Goal: Information Seeking & Learning: Learn about a topic

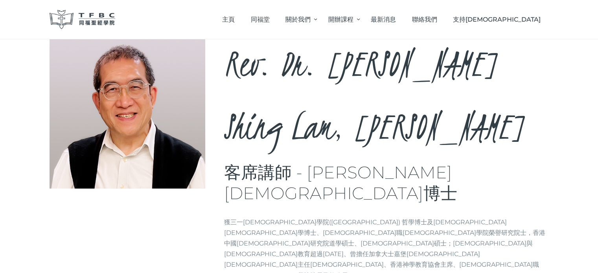
scroll to position [39, 0]
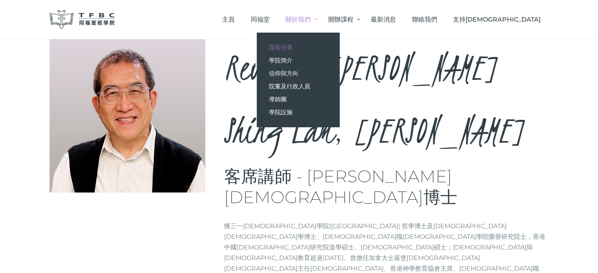
click at [292, 44] on span "院長分享" at bounding box center [281, 47] width 24 height 7
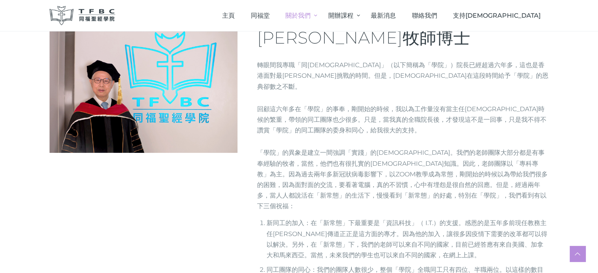
scroll to position [118, 0]
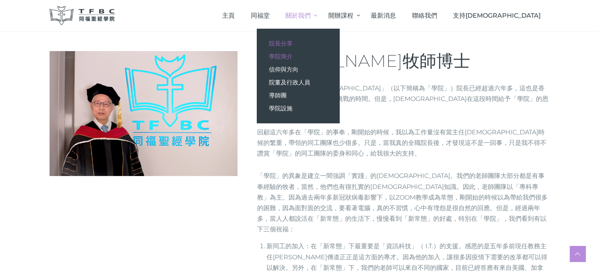
click at [292, 53] on span "學院簡介" at bounding box center [281, 56] width 24 height 7
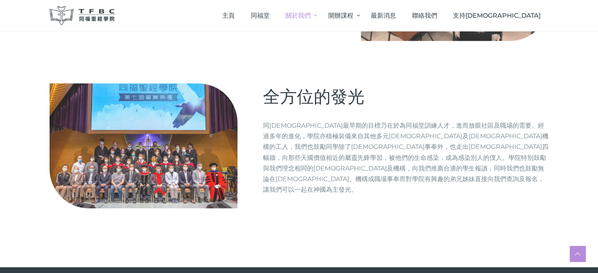
scroll to position [944, 0]
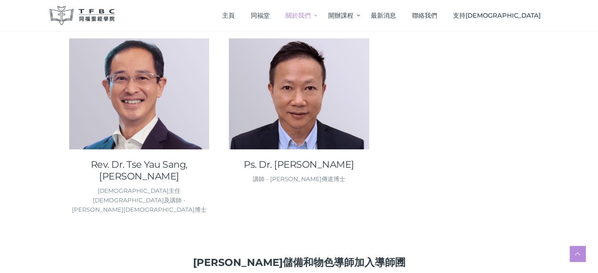
scroll to position [1312, 0]
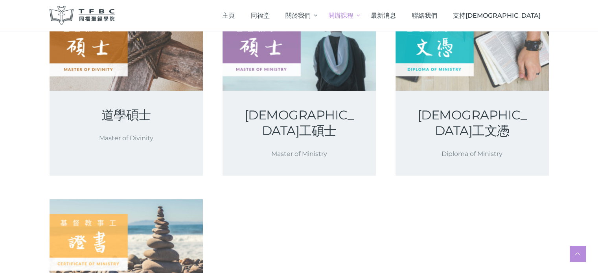
scroll to position [118, 0]
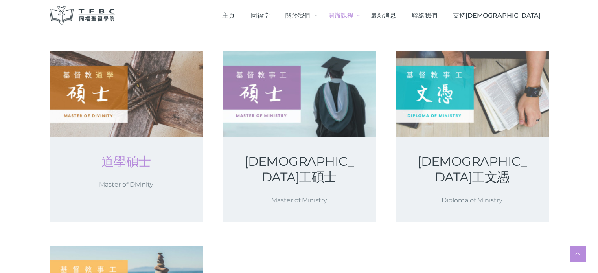
click at [137, 158] on link "道學碩士" at bounding box center [126, 162] width 116 height 16
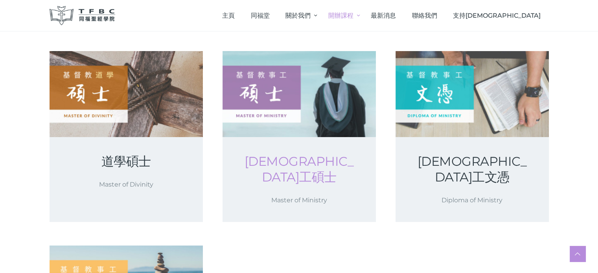
click at [321, 158] on link "基督教事工碩士" at bounding box center [299, 169] width 116 height 31
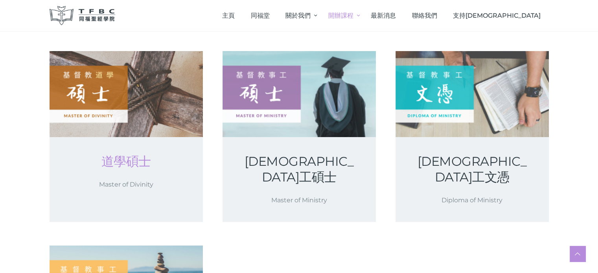
click at [121, 155] on link "道學碩士" at bounding box center [126, 162] width 116 height 16
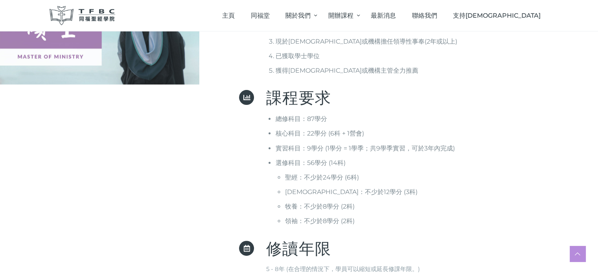
scroll to position [275, 0]
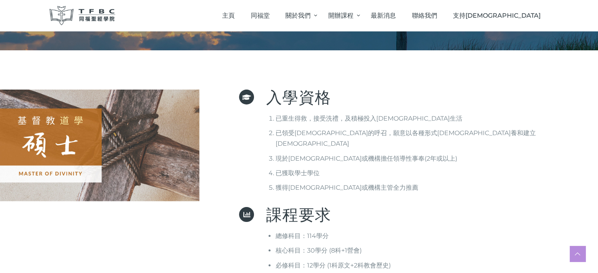
scroll to position [79, 0]
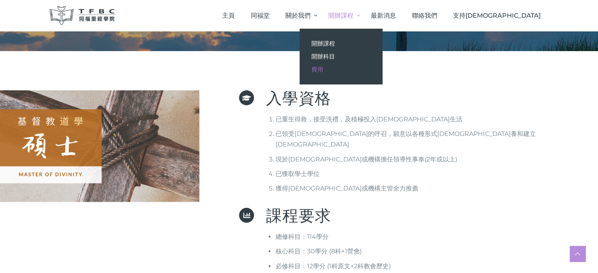
click at [323, 68] on span "費用" at bounding box center [317, 69] width 12 height 7
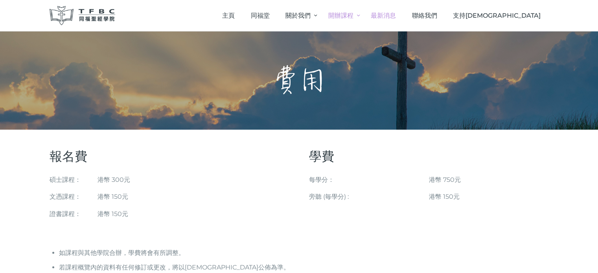
click at [396, 14] on span "最新消息" at bounding box center [383, 15] width 25 height 7
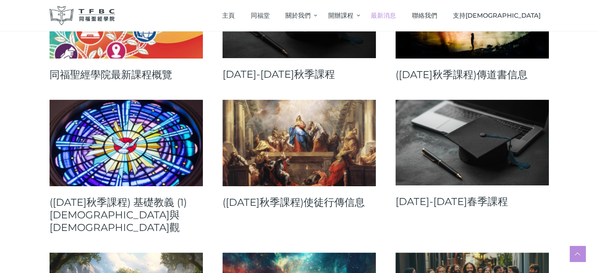
scroll to position [79, 0]
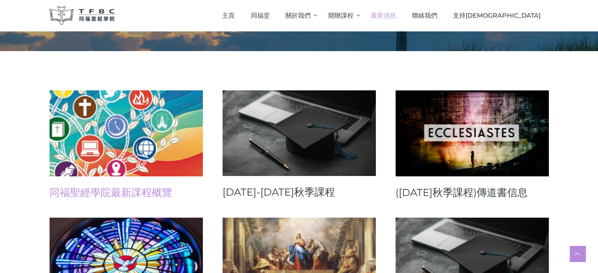
click at [162, 188] on link "同福聖經學院最新課程概覽" at bounding box center [126, 192] width 153 height 13
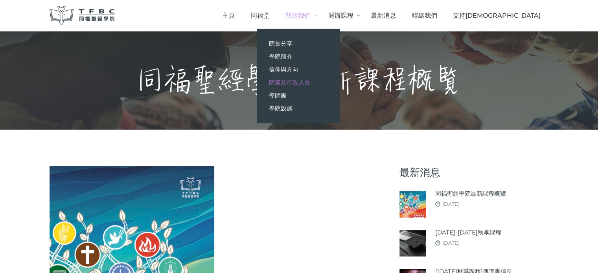
click at [310, 81] on span "院董及行政人員" at bounding box center [289, 82] width 41 height 7
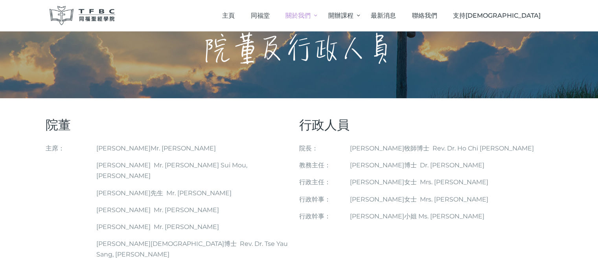
scroll to position [19, 0]
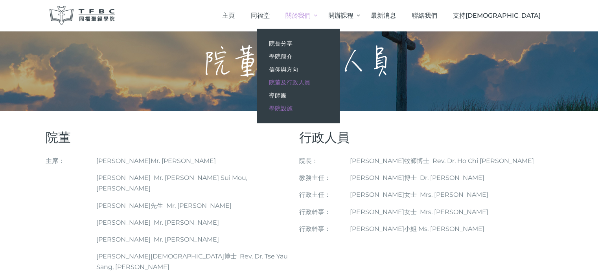
click at [292, 107] on span "學院設施" at bounding box center [281, 108] width 24 height 7
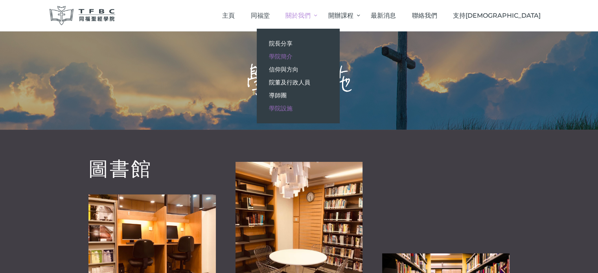
click at [335, 52] on link "學院簡介" at bounding box center [298, 56] width 83 height 13
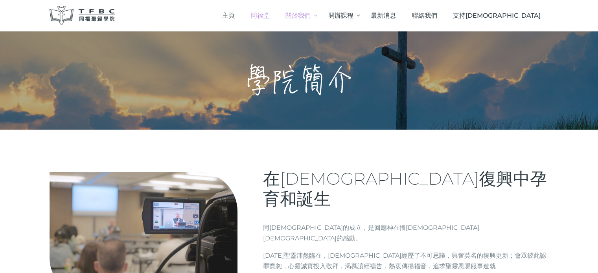
click at [270, 12] on span "同福堂" at bounding box center [260, 15] width 19 height 7
